Goal: Task Accomplishment & Management: Use online tool/utility

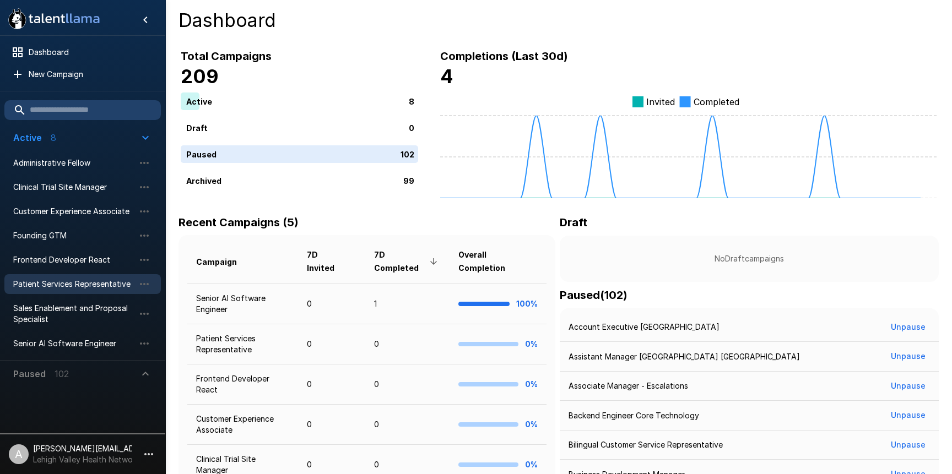
click at [77, 279] on span "Patient Services Representative" at bounding box center [73, 284] width 121 height 11
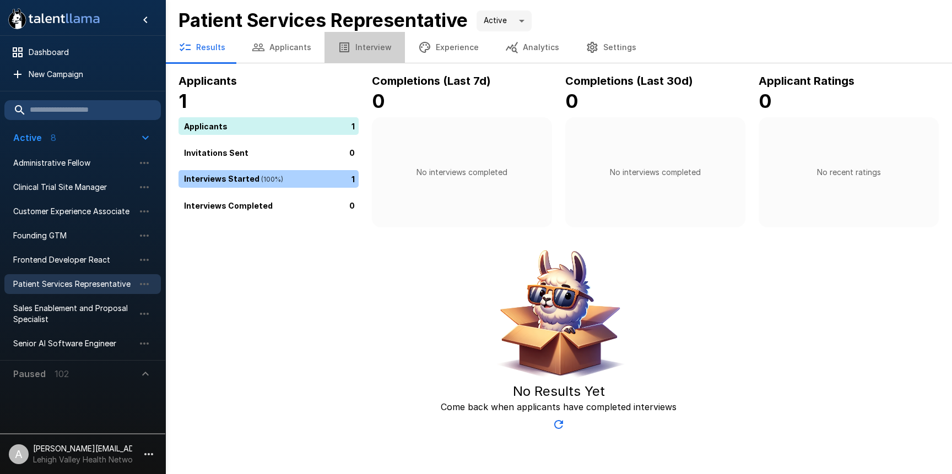
click at [361, 51] on button "Interview" at bounding box center [364, 47] width 80 height 31
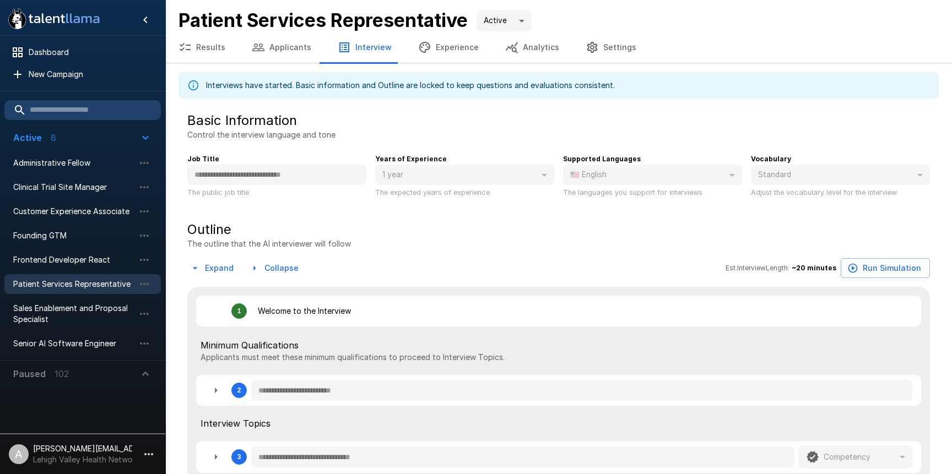
type textarea "*"
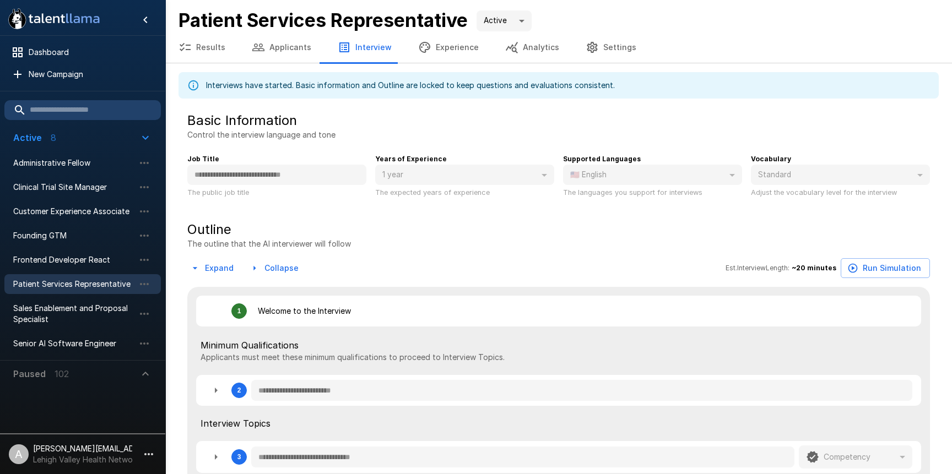
type textarea "*"
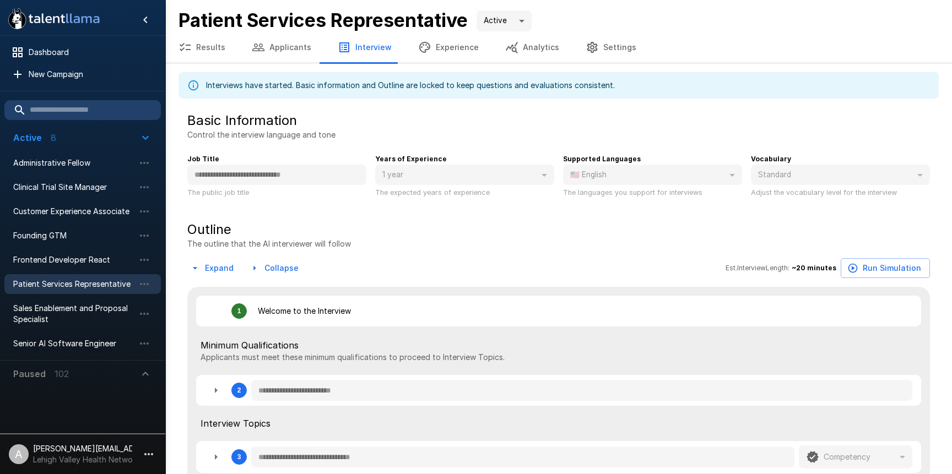
type textarea "*"
click at [279, 47] on button "Applicants" at bounding box center [282, 47] width 86 height 31
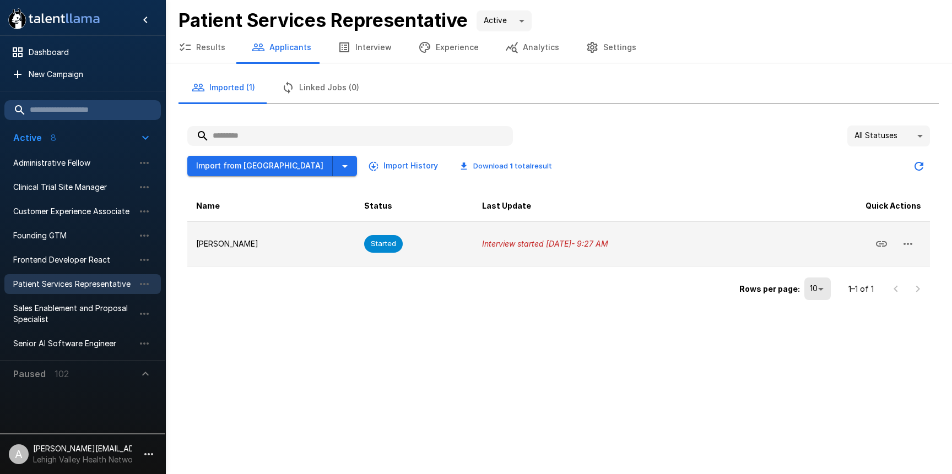
click at [878, 245] on icon "Copy Interview Link" at bounding box center [881, 243] width 13 height 13
